Goal: Transaction & Acquisition: Purchase product/service

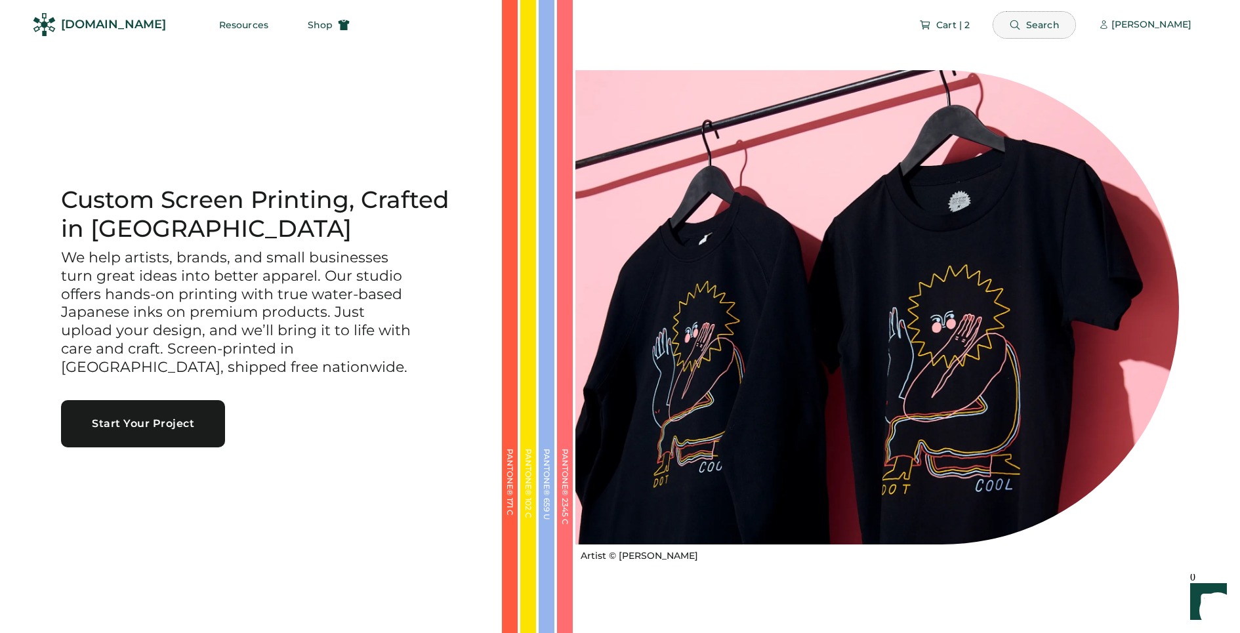
click at [1028, 20] on span "Search" at bounding box center [1042, 24] width 33 height 9
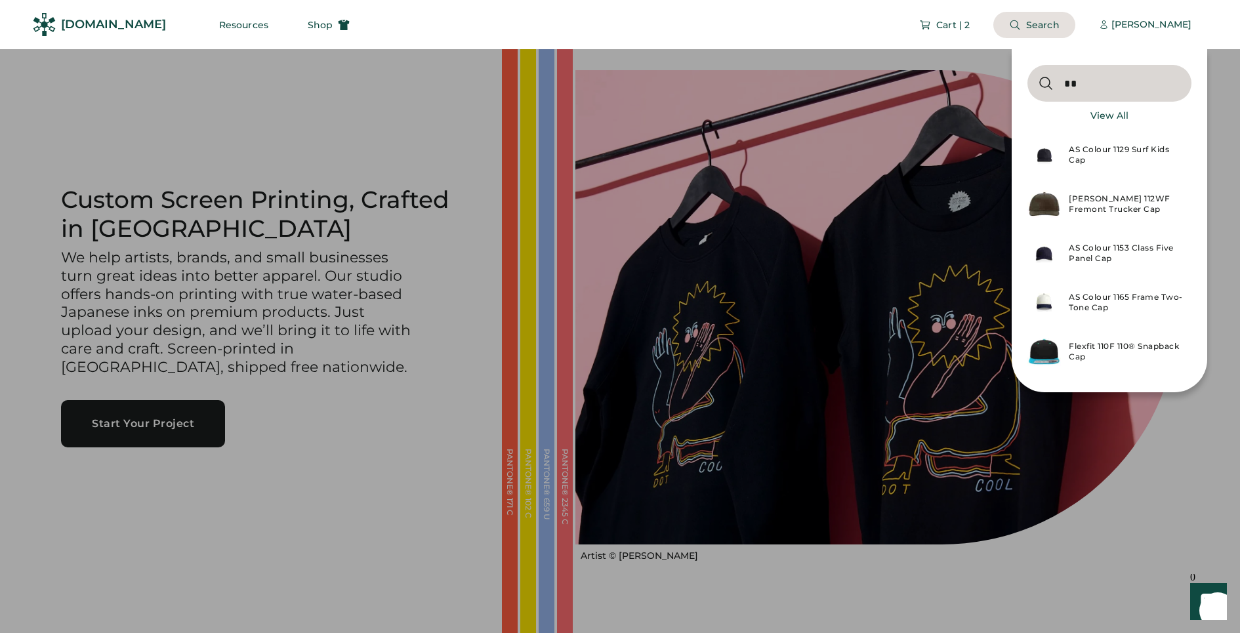
type input "****"
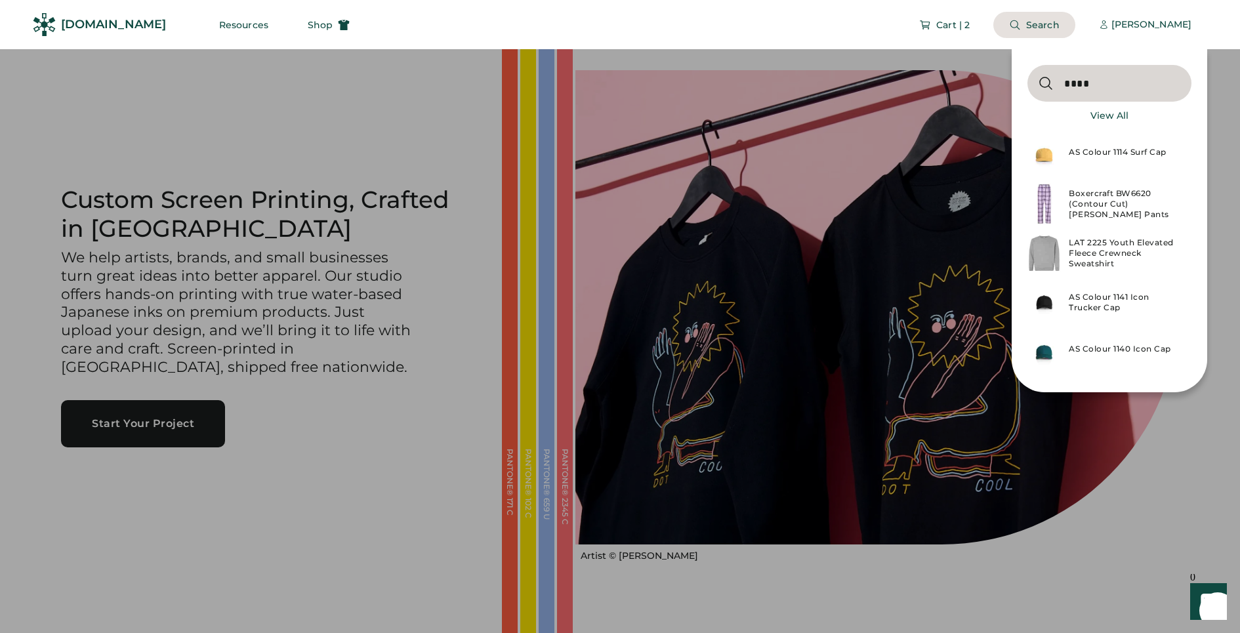
click at [1107, 151] on div "AS Colour 1114 Surf Cap" at bounding box center [1125, 155] width 115 height 16
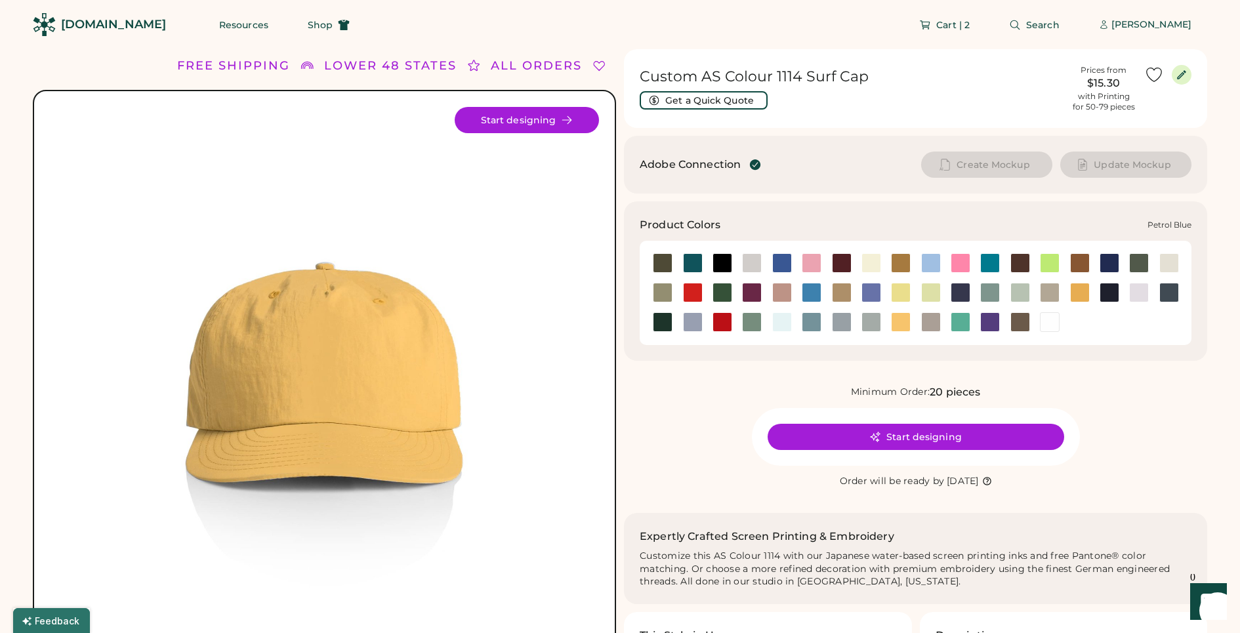
click at [1167, 289] on div at bounding box center [1169, 293] width 20 height 20
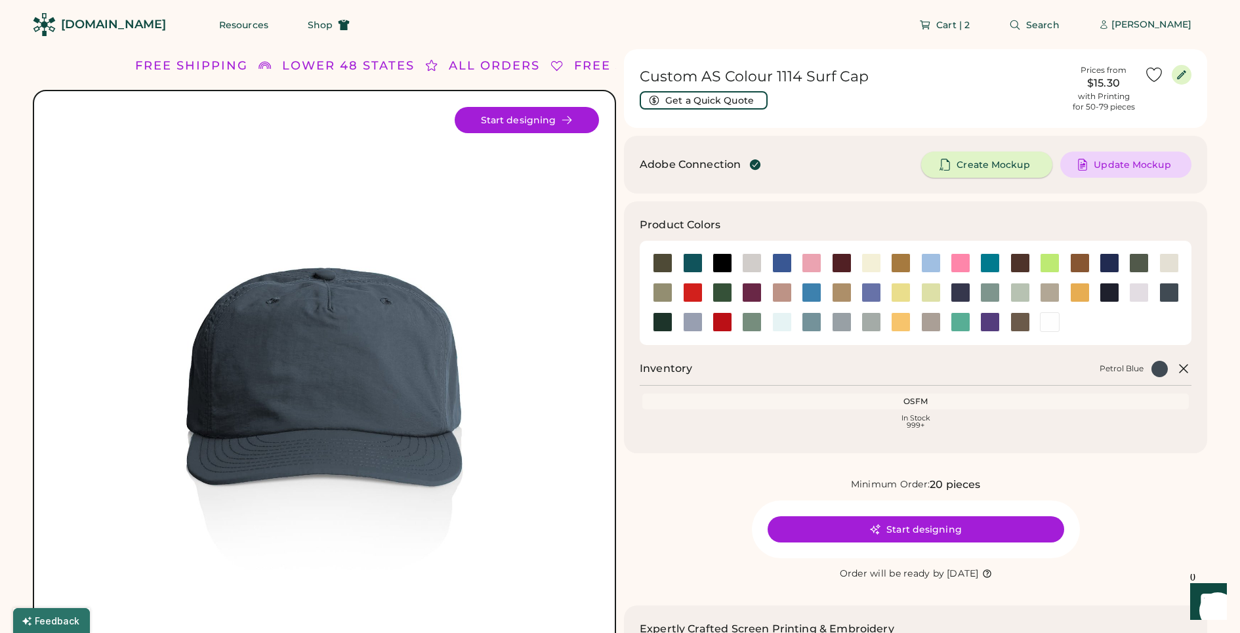
click at [978, 161] on span "Create Mockup" at bounding box center [992, 164] width 73 height 9
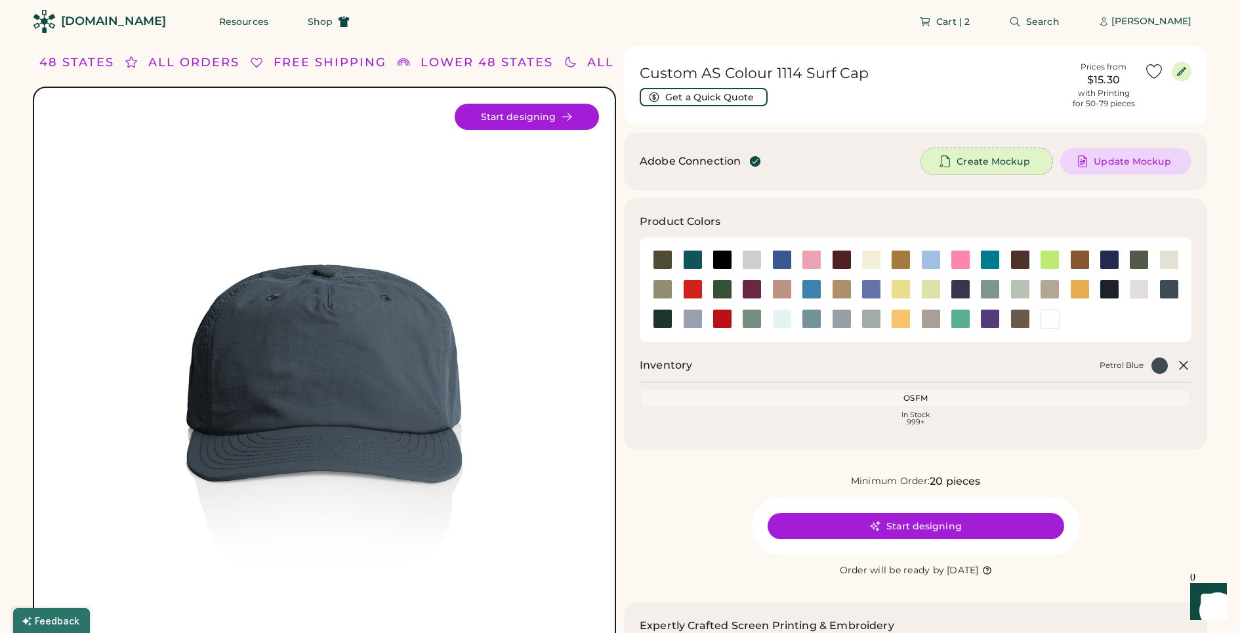
scroll to position [5, 0]
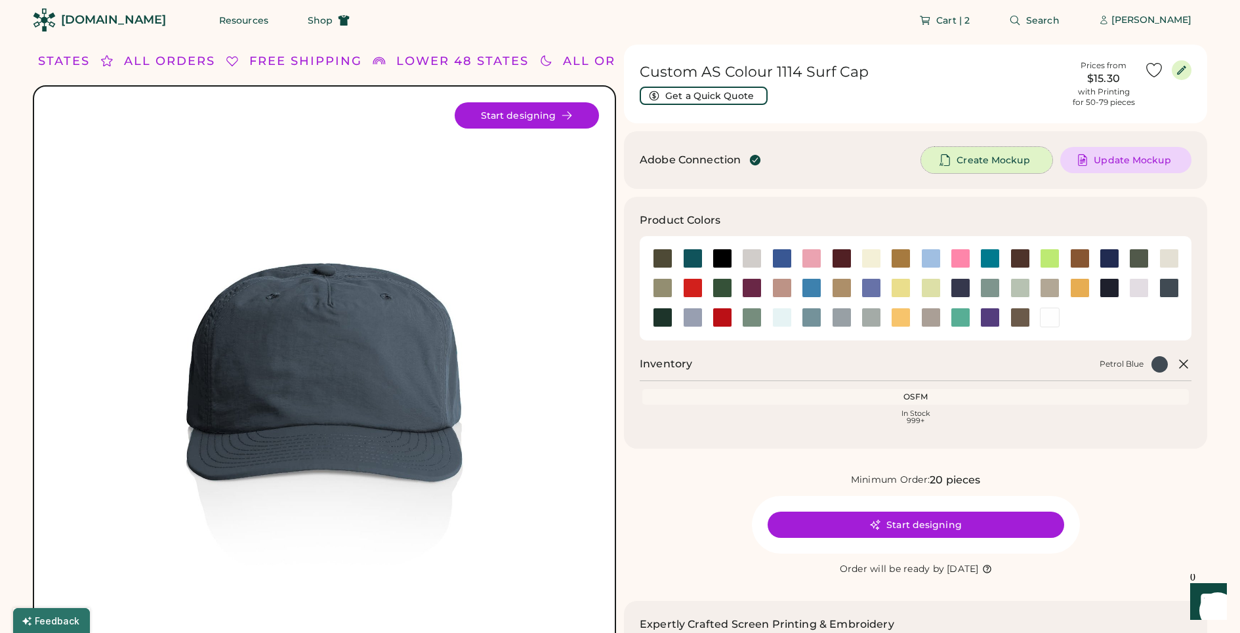
click at [962, 158] on span "Create Mockup" at bounding box center [992, 159] width 73 height 9
